Goal: Task Accomplishment & Management: Use online tool/utility

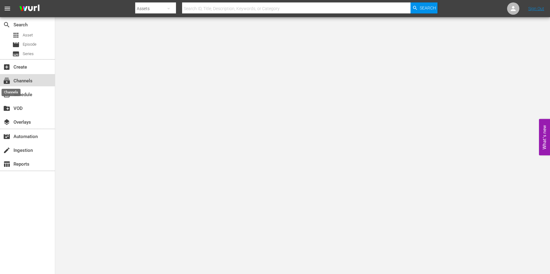
click at [9, 77] on span "subscriptions" at bounding box center [6, 80] width 7 height 7
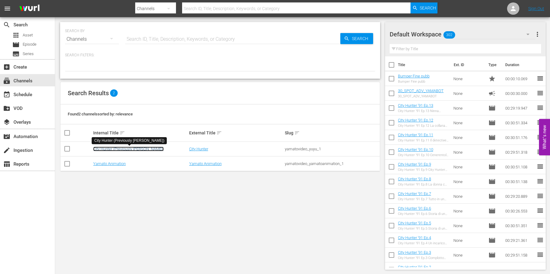
click at [137, 150] on link "City Hunter (Previously [PERSON_NAME])" at bounding box center [128, 149] width 70 height 5
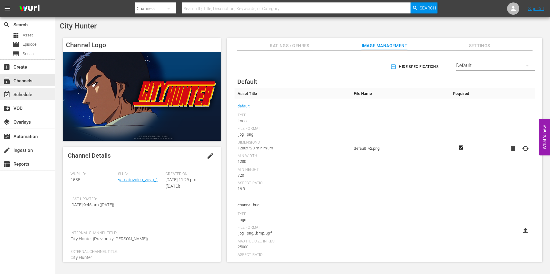
click at [36, 92] on div "event_available Schedule" at bounding box center [27, 94] width 55 height 12
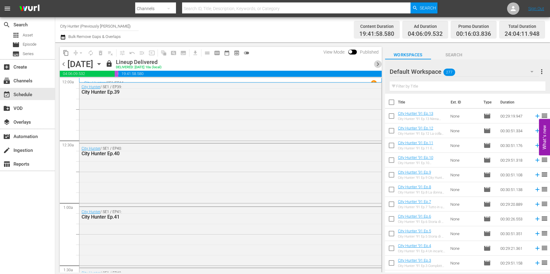
click at [378, 61] on span "chevron_right" at bounding box center [378, 64] width 8 height 8
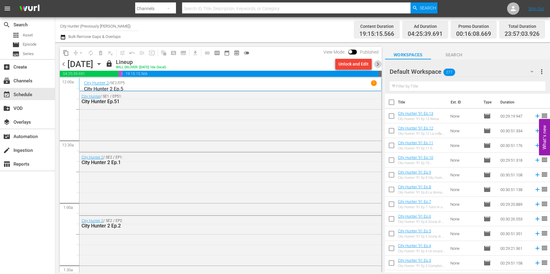
click at [378, 61] on span "chevron_right" at bounding box center [378, 64] width 8 height 8
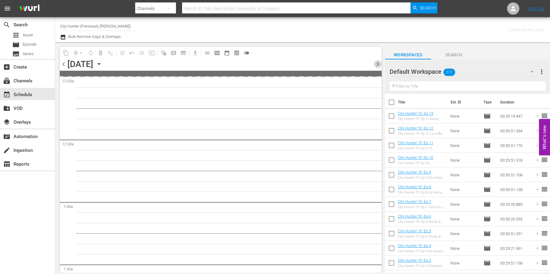
click at [378, 61] on span "chevron_right" at bounding box center [378, 64] width 8 height 8
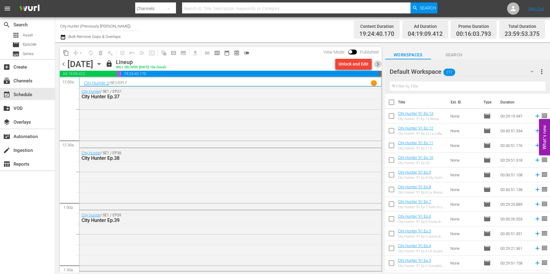
click at [377, 61] on span "chevron_right" at bounding box center [378, 64] width 8 height 8
click at [376, 64] on span "chevron_right" at bounding box center [378, 64] width 8 height 8
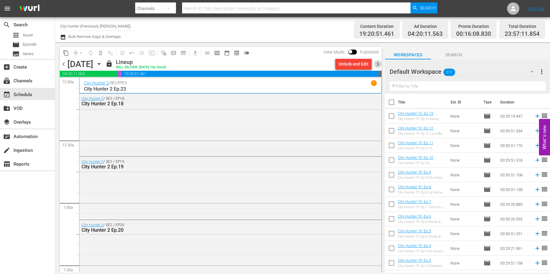
click at [379, 65] on span "chevron_right" at bounding box center [378, 64] width 8 height 8
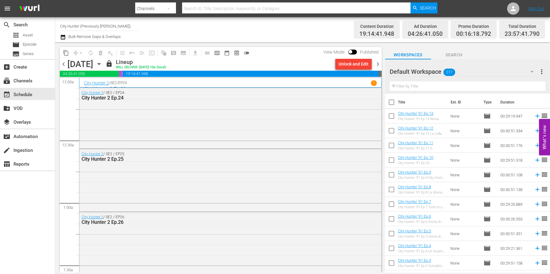
click at [377, 66] on span "chevron_right" at bounding box center [378, 64] width 8 height 8
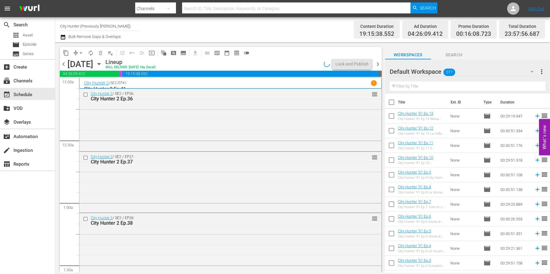
click at [377, 66] on span "chevron_right" at bounding box center [378, 64] width 8 height 8
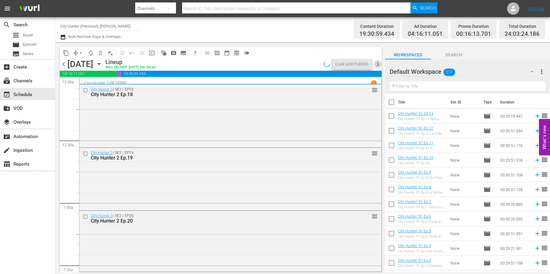
click at [377, 66] on span "chevron_right" at bounding box center [378, 64] width 8 height 8
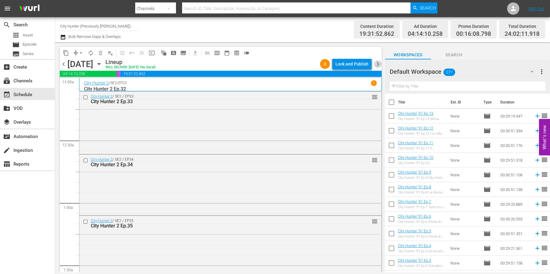
click at [377, 66] on span "chevron_right" at bounding box center [378, 64] width 8 height 8
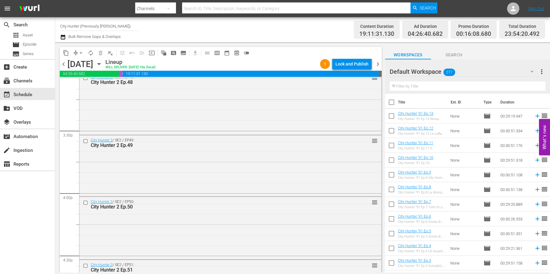
scroll to position [1886, 0]
click at [377, 65] on span "chevron_right" at bounding box center [378, 64] width 8 height 8
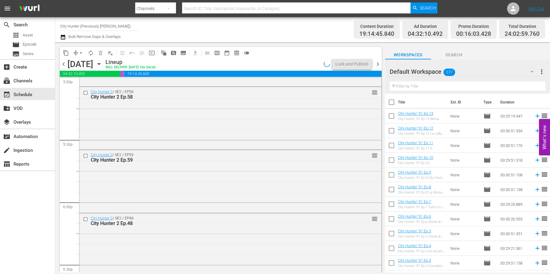
scroll to position [1917, 0]
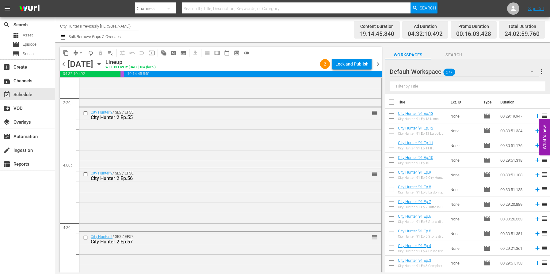
click at [377, 65] on span "chevron_right" at bounding box center [378, 64] width 8 height 8
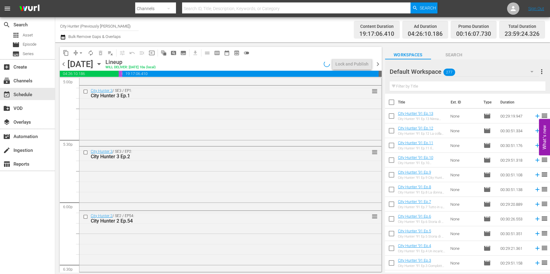
scroll to position [1896, 0]
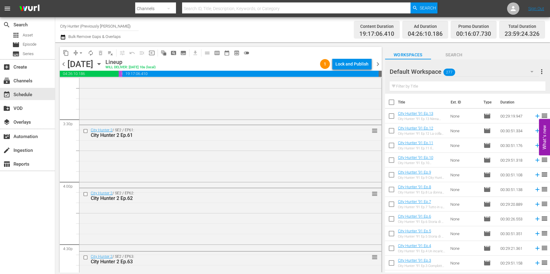
click at [377, 65] on span "chevron_right" at bounding box center [378, 64] width 8 height 8
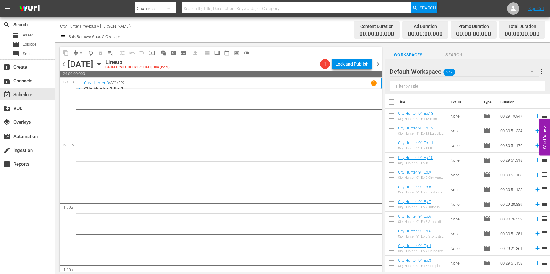
click at [64, 63] on span "chevron_left" at bounding box center [64, 64] width 8 height 8
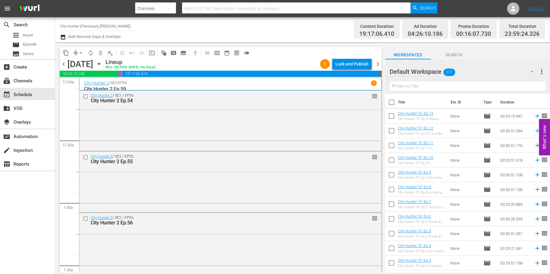
click at [377, 66] on span "chevron_right" at bounding box center [378, 64] width 8 height 8
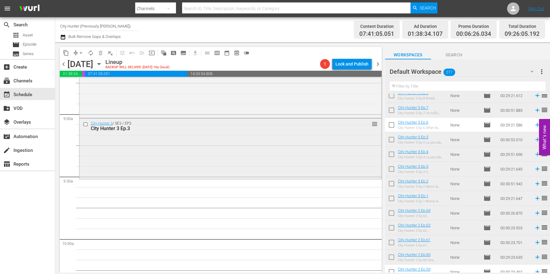
scroll to position [1104, 0]
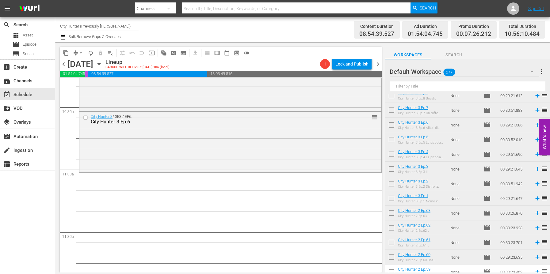
scroll to position [1289, 0]
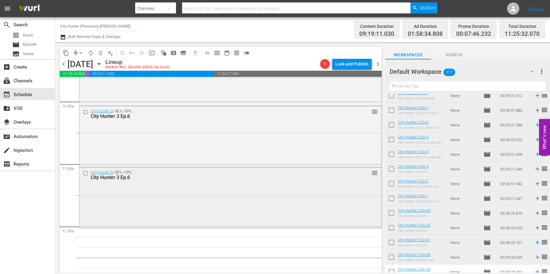
click at [85, 173] on input "checkbox" at bounding box center [86, 173] width 6 height 5
click at [99, 52] on span "delete_forever_outlined" at bounding box center [100, 53] width 6 height 6
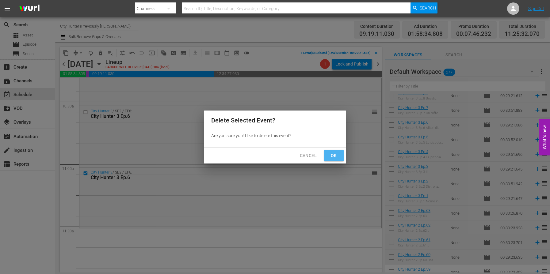
click at [335, 157] on span "Ok" at bounding box center [334, 156] width 10 height 8
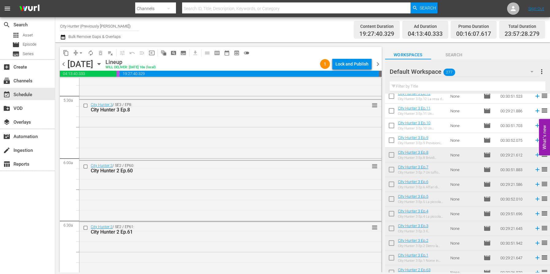
scroll to position [652, 0]
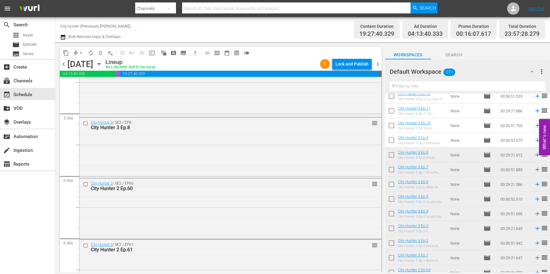
drag, startPoint x: 442, startPoint y: 158, endPoint x: 147, endPoint y: 3, distance: 333.1
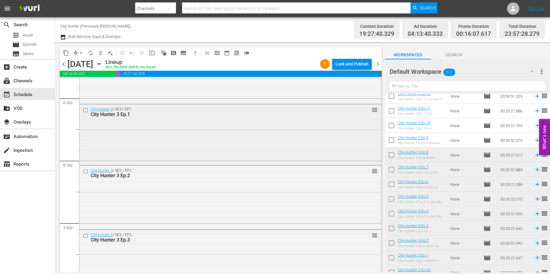
scroll to position [2480, 0]
click at [376, 67] on span "chevron_right" at bounding box center [378, 64] width 8 height 8
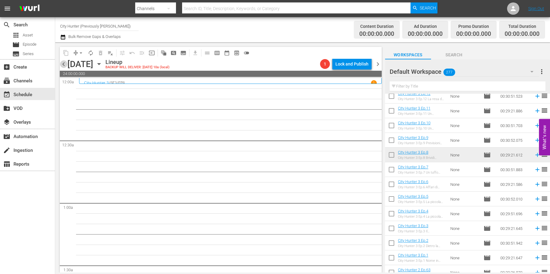
click at [65, 61] on span "chevron_left" at bounding box center [64, 64] width 8 height 8
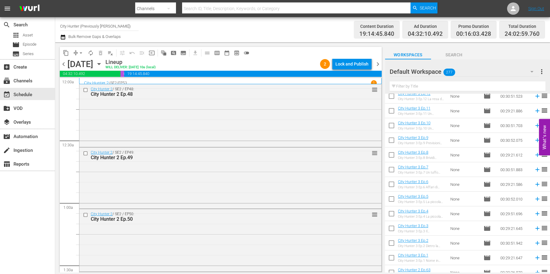
click at [63, 66] on span "chevron_left" at bounding box center [64, 64] width 8 height 8
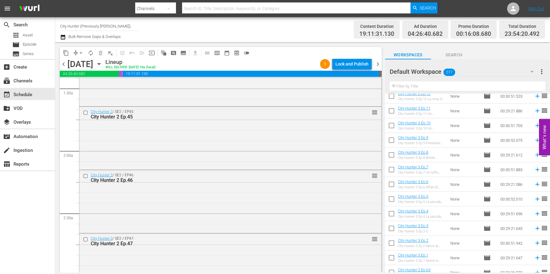
scroll to position [262, 0]
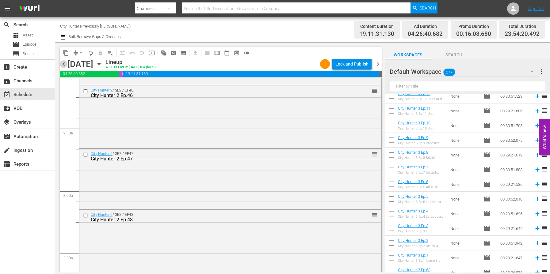
click at [63, 64] on span "chevron_left" at bounding box center [64, 64] width 8 height 8
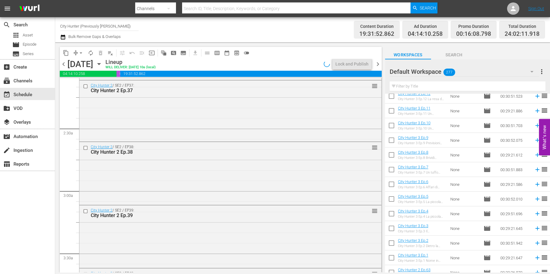
scroll to position [220, 0]
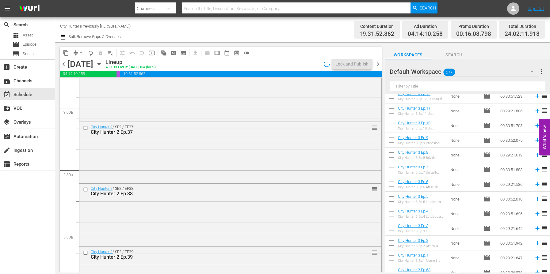
click at [63, 64] on span "chevron_left" at bounding box center [64, 64] width 8 height 8
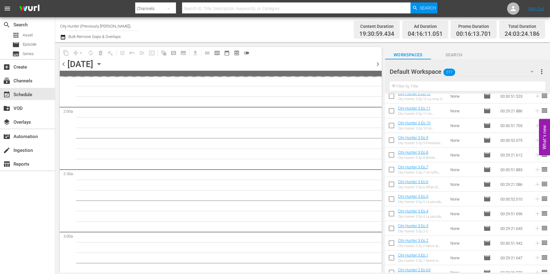
scroll to position [262, 0]
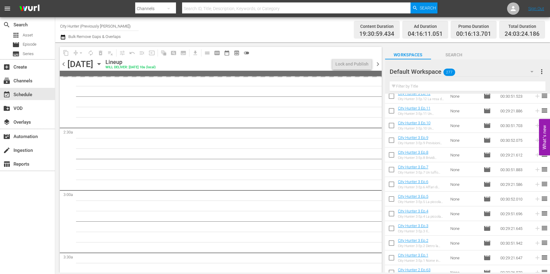
click at [63, 64] on span "chevron_left" at bounding box center [64, 64] width 8 height 8
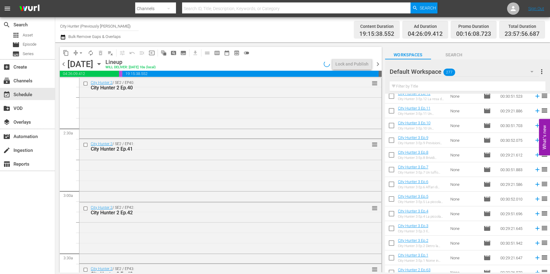
click at [63, 64] on span "chevron_left" at bounding box center [64, 64] width 8 height 8
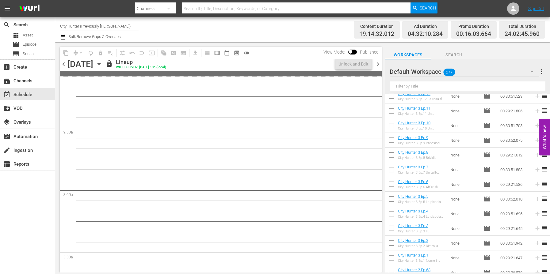
click at [63, 64] on span "chevron_left" at bounding box center [64, 64] width 8 height 8
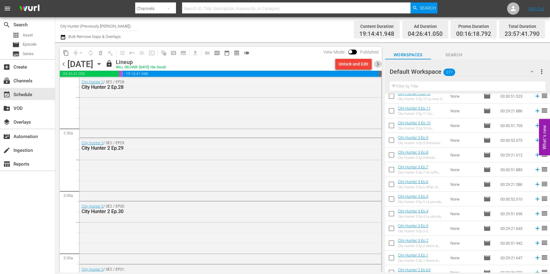
click at [378, 66] on span "chevron_right" at bounding box center [378, 64] width 8 height 8
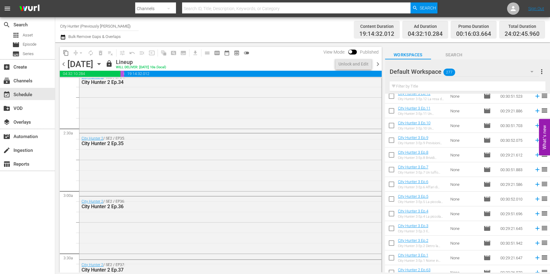
scroll to position [220, 0]
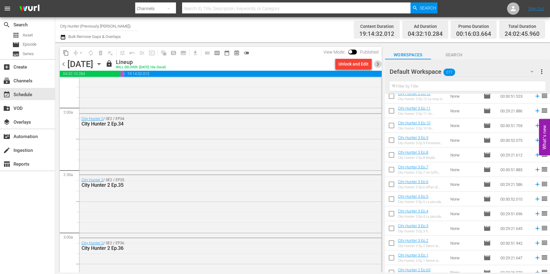
click at [378, 66] on span "chevron_right" at bounding box center [378, 64] width 8 height 8
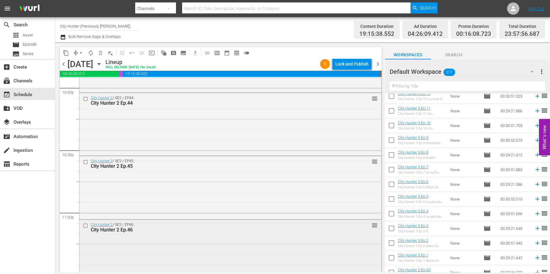
scroll to position [2812, 0]
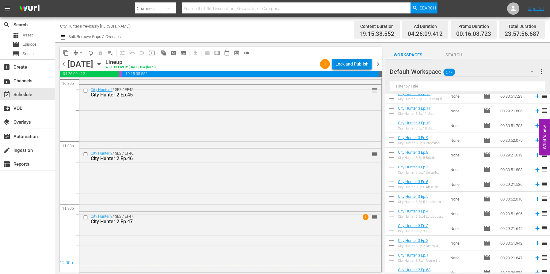
click at [347, 65] on div "Lock and Publish" at bounding box center [351, 64] width 33 height 11
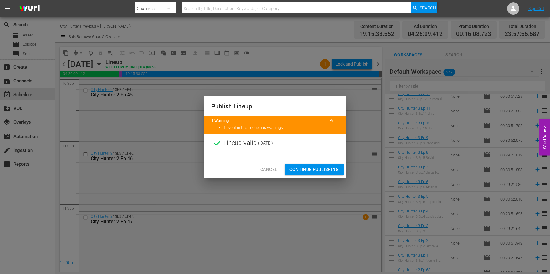
click at [299, 171] on span "Continue Publishing" at bounding box center [313, 170] width 49 height 8
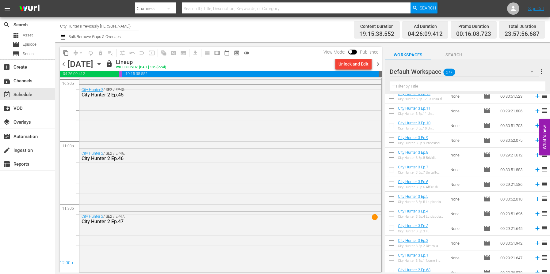
click at [378, 64] on span "chevron_right" at bounding box center [378, 64] width 8 height 8
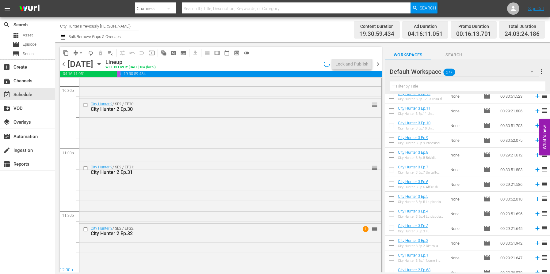
scroll to position [2812, 0]
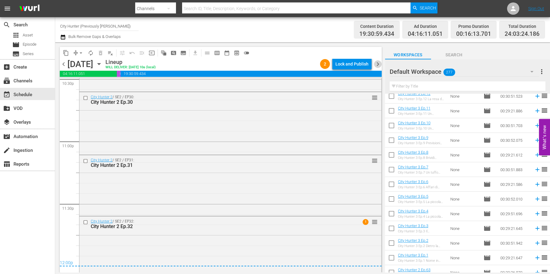
click at [377, 66] on span "chevron_right" at bounding box center [378, 64] width 8 height 8
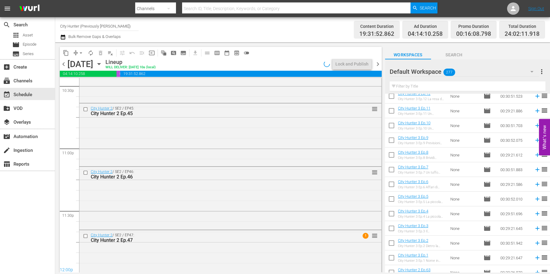
scroll to position [2812, 0]
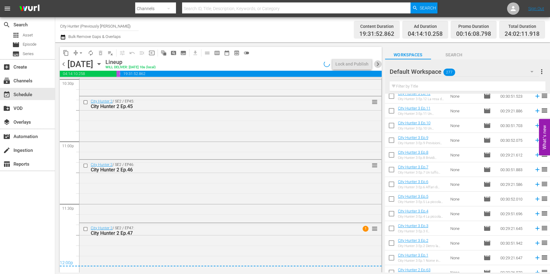
click at [377, 66] on span "chevron_right" at bounding box center [378, 64] width 8 height 8
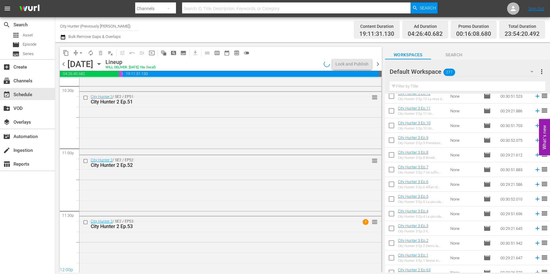
scroll to position [2812, 0]
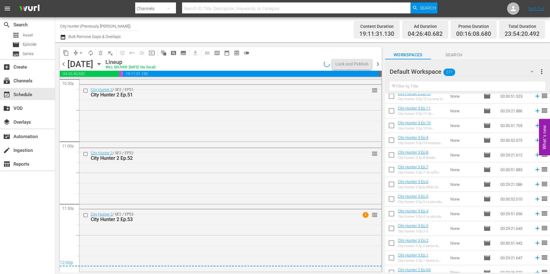
click at [377, 66] on span "chevron_right" at bounding box center [378, 64] width 8 height 8
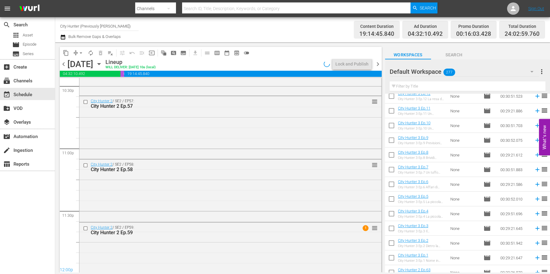
scroll to position [2812, 0]
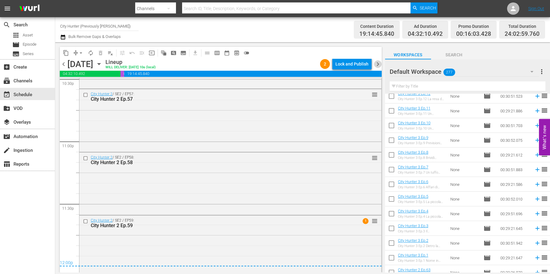
click at [377, 66] on span "chevron_right" at bounding box center [378, 64] width 8 height 8
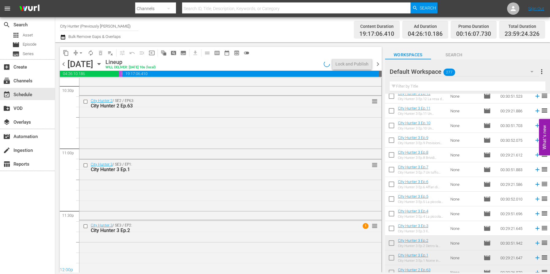
scroll to position [2812, 0]
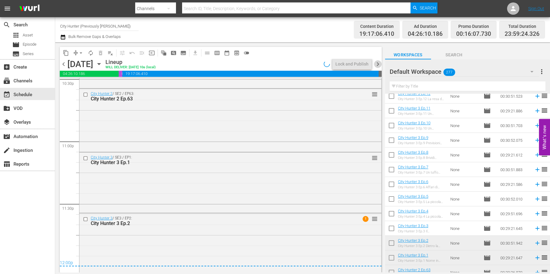
click at [377, 66] on span "chevron_right" at bounding box center [378, 64] width 8 height 8
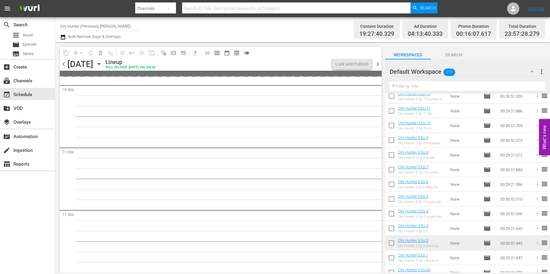
scroll to position [2811, 0]
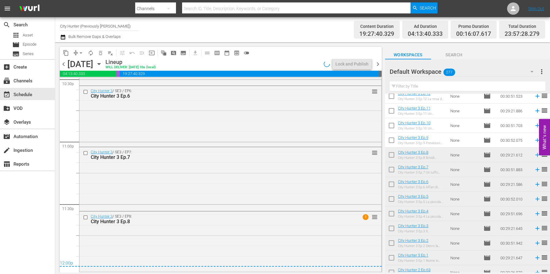
click at [377, 66] on span "chevron_right" at bounding box center [378, 64] width 8 height 8
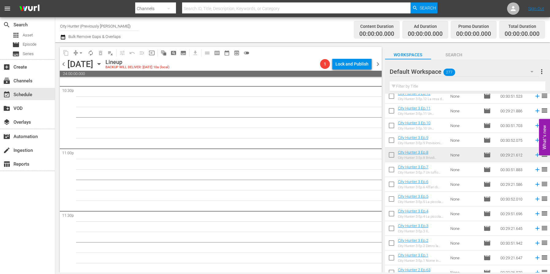
scroll to position [2805, 0]
click at [64, 64] on span "chevron_left" at bounding box center [64, 64] width 8 height 8
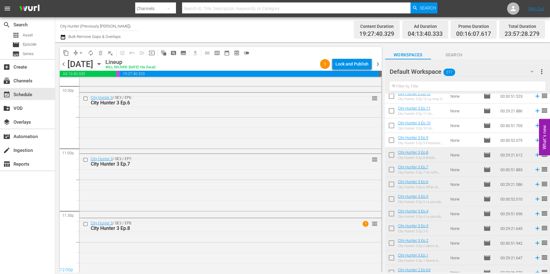
scroll to position [2407, 0]
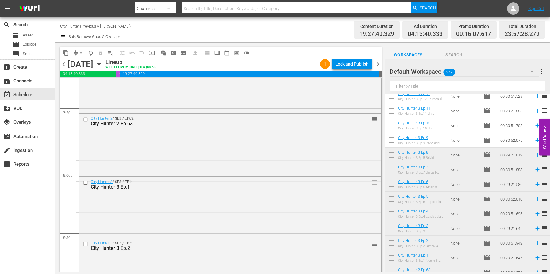
click at [109, 53] on span "playlist_remove_outlined" at bounding box center [110, 53] width 6 height 6
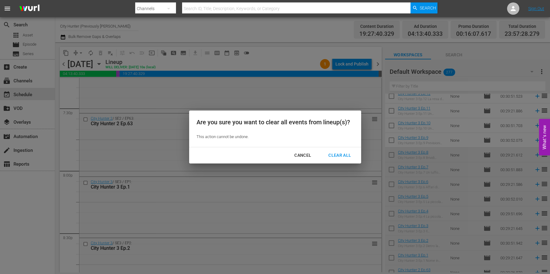
click at [345, 156] on div "Clear All" at bounding box center [339, 156] width 32 height 8
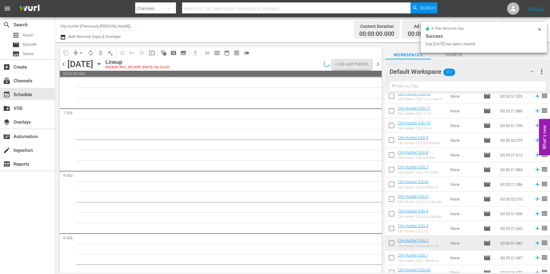
scroll to position [2730, 0]
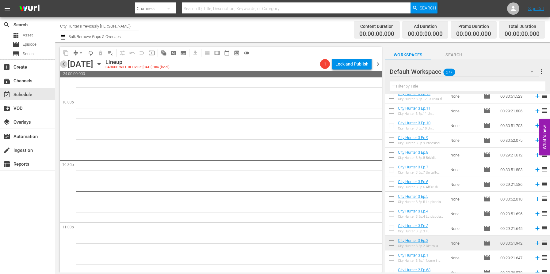
click at [65, 66] on span "chevron_left" at bounding box center [64, 64] width 8 height 8
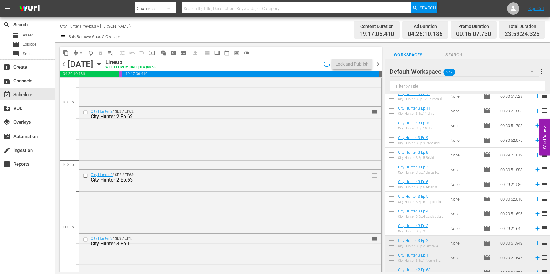
scroll to position [2428, 0]
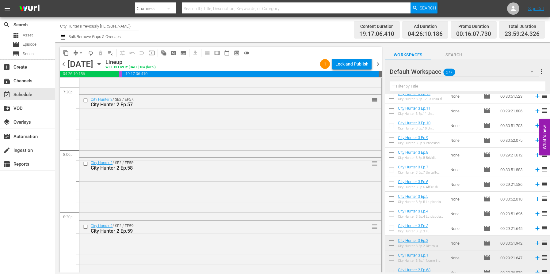
click at [378, 64] on span "chevron_right" at bounding box center [378, 64] width 8 height 8
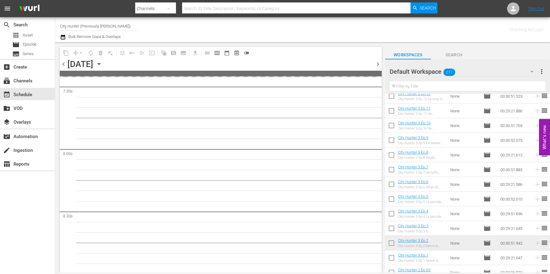
scroll to position [2730, 0]
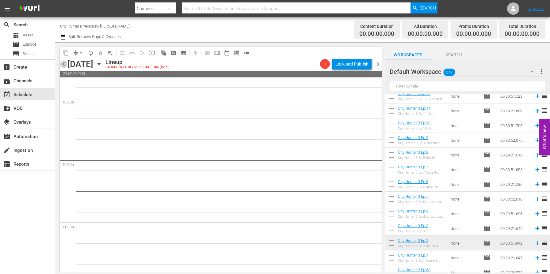
click at [63, 65] on span "chevron_left" at bounding box center [64, 64] width 8 height 8
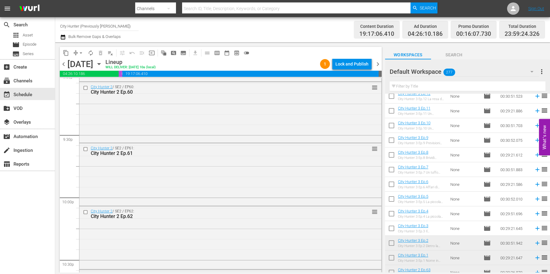
scroll to position [2816, 0]
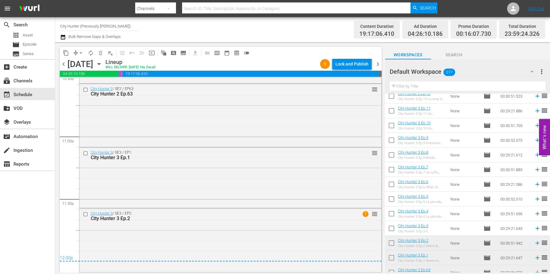
click at [377, 66] on span "chevron_right" at bounding box center [378, 64] width 8 height 8
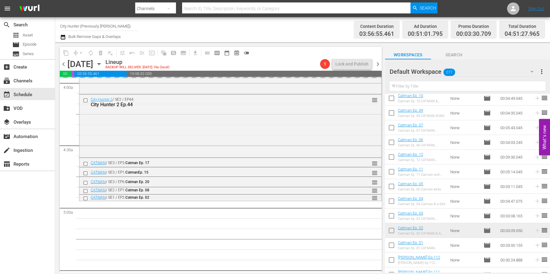
scroll to position [496, 0]
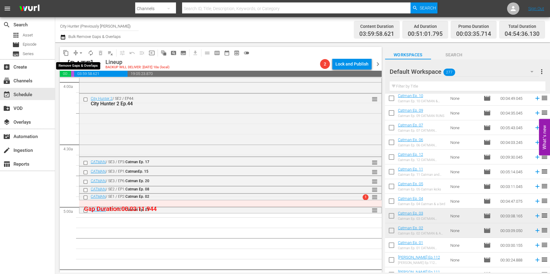
click at [81, 53] on span "arrow_drop_down" at bounding box center [81, 53] width 6 height 6
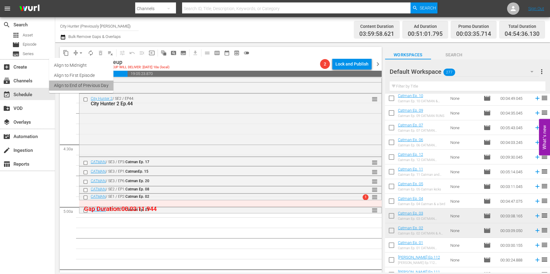
click at [97, 87] on li "Align to End of Previous Day" at bounding box center [81, 86] width 64 height 10
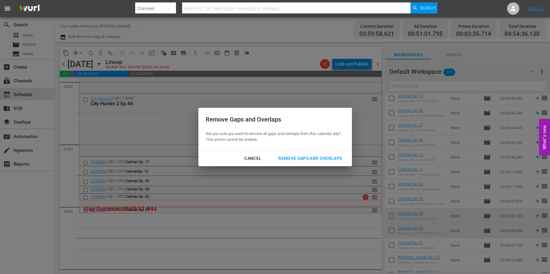
click at [320, 156] on div "Remove Gaps and Overlaps" at bounding box center [309, 159] width 73 height 8
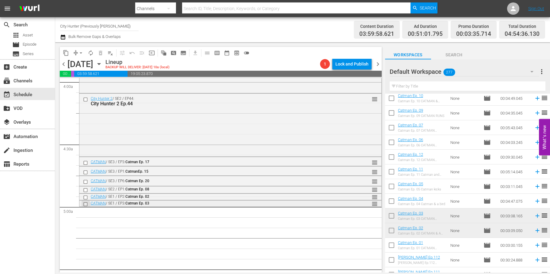
click at [84, 204] on input "checkbox" at bounding box center [86, 204] width 6 height 5
click at [100, 51] on span "delete_forever_outlined" at bounding box center [100, 53] width 6 height 6
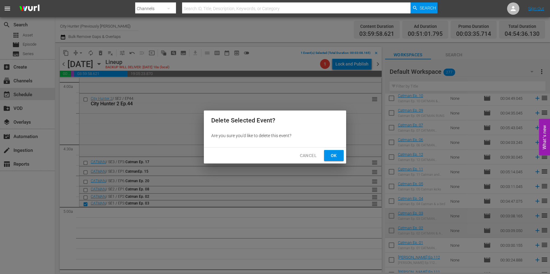
click at [327, 156] on button "Ok" at bounding box center [334, 155] width 20 height 11
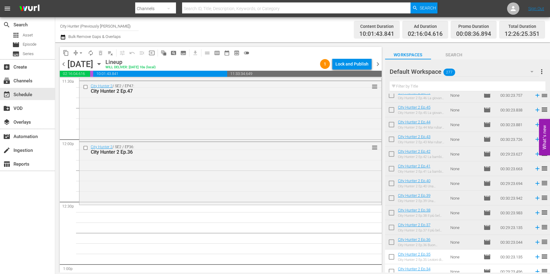
scroll to position [1456, 0]
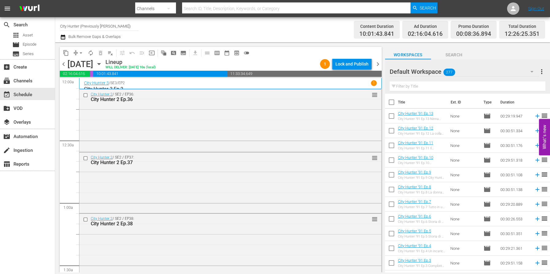
scroll to position [653, 0]
